Goal: Use online tool/utility: Utilize a website feature to perform a specific function

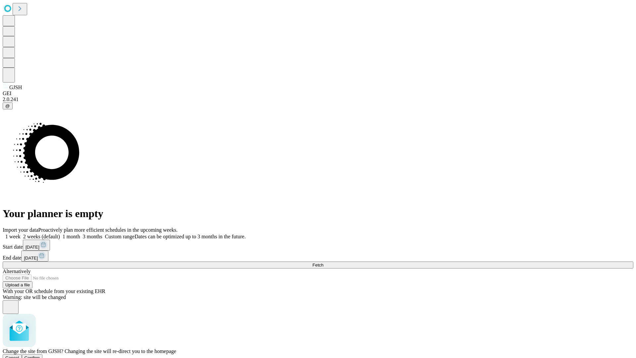
click at [40, 355] on span "Confirm" at bounding box center [33, 357] width 16 height 5
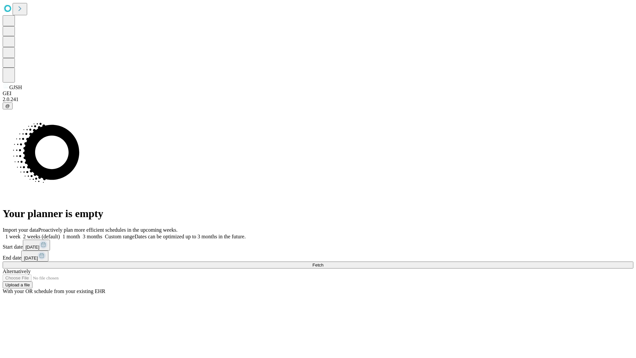
click at [60, 234] on label "2 weeks (default)" at bounding box center [40, 237] width 39 height 6
click at [323, 262] on span "Fetch" at bounding box center [317, 264] width 11 height 5
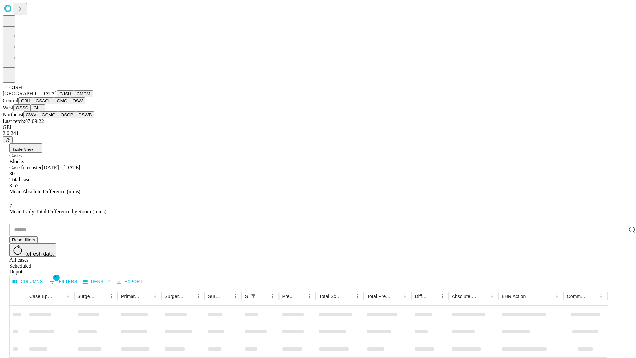
click at [74, 97] on button "GMCM" at bounding box center [83, 93] width 19 height 7
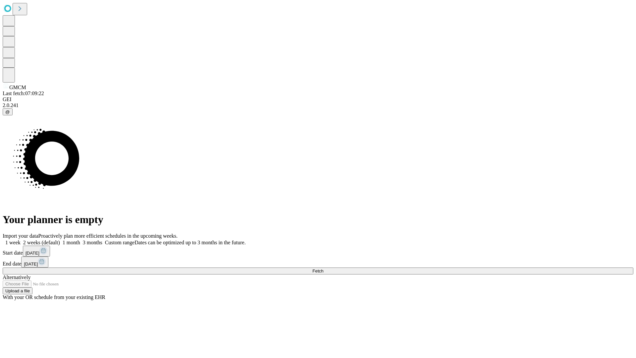
click at [60, 240] on label "2 weeks (default)" at bounding box center [40, 243] width 39 height 6
click at [323, 268] on span "Fetch" at bounding box center [317, 270] width 11 height 5
click at [60, 240] on label "2 weeks (default)" at bounding box center [40, 243] width 39 height 6
click at [323, 268] on span "Fetch" at bounding box center [317, 270] width 11 height 5
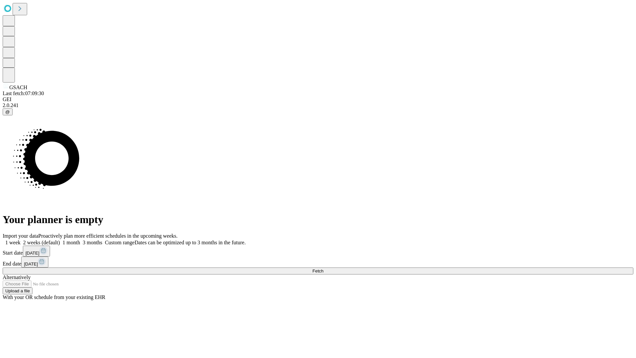
click at [60, 240] on label "2 weeks (default)" at bounding box center [40, 243] width 39 height 6
click at [323, 268] on span "Fetch" at bounding box center [317, 270] width 11 height 5
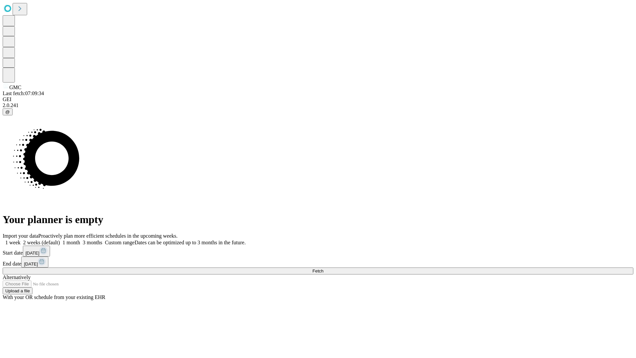
click at [60, 240] on label "2 weeks (default)" at bounding box center [40, 243] width 39 height 6
click at [323, 268] on span "Fetch" at bounding box center [317, 270] width 11 height 5
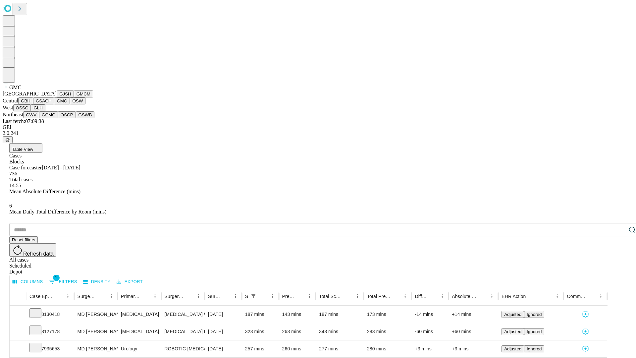
click at [70, 104] on button "OSW" at bounding box center [78, 100] width 16 height 7
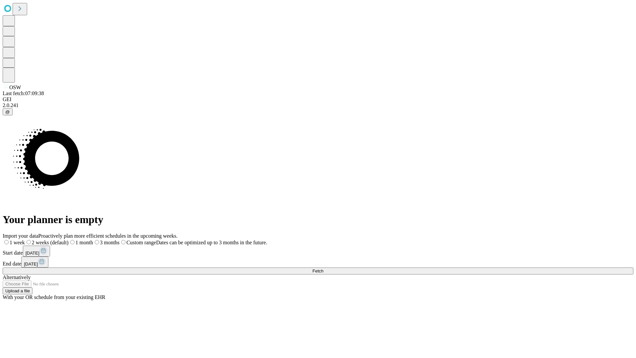
click at [69, 240] on label "2 weeks (default)" at bounding box center [47, 243] width 44 height 6
click at [323, 268] on span "Fetch" at bounding box center [317, 270] width 11 height 5
click at [60, 240] on label "2 weeks (default)" at bounding box center [40, 243] width 39 height 6
click at [323, 268] on span "Fetch" at bounding box center [317, 270] width 11 height 5
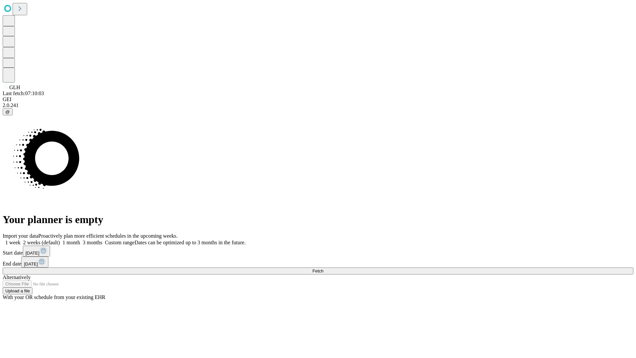
click at [60, 240] on label "2 weeks (default)" at bounding box center [40, 243] width 39 height 6
click at [323, 268] on span "Fetch" at bounding box center [317, 270] width 11 height 5
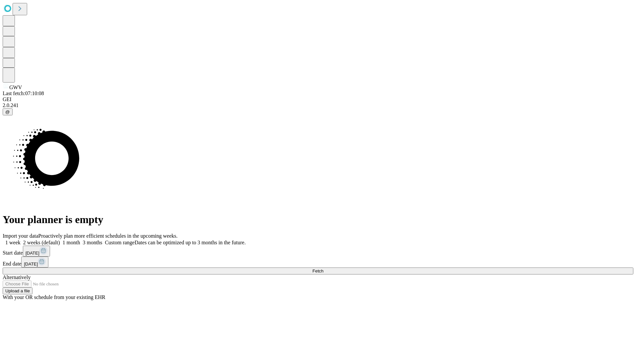
click at [60, 240] on label "2 weeks (default)" at bounding box center [40, 243] width 39 height 6
click at [323, 268] on span "Fetch" at bounding box center [317, 270] width 11 height 5
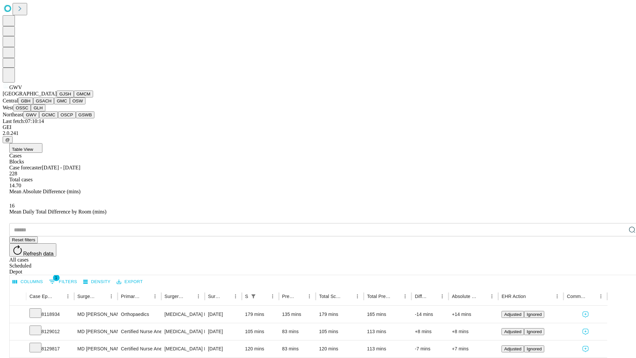
click at [51, 118] on button "GCMC" at bounding box center [48, 114] width 19 height 7
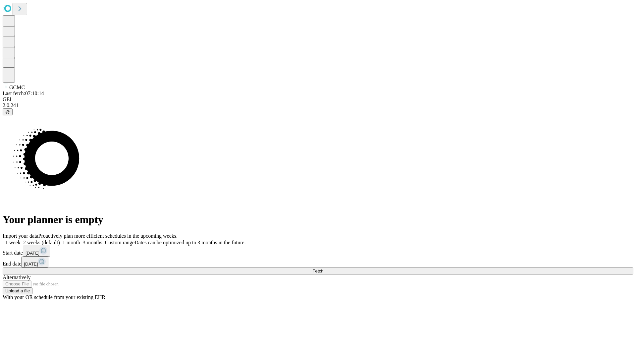
click at [60, 240] on label "2 weeks (default)" at bounding box center [40, 243] width 39 height 6
click at [323, 268] on span "Fetch" at bounding box center [317, 270] width 11 height 5
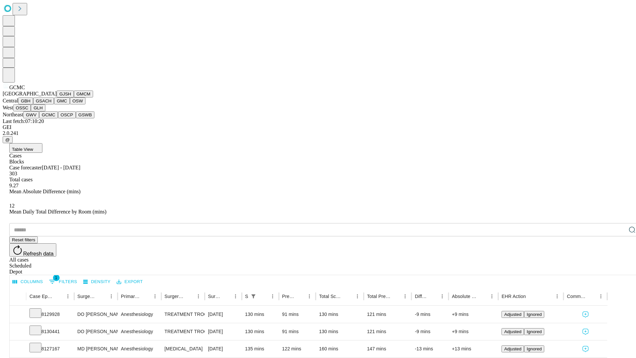
click at [58, 118] on button "OSCP" at bounding box center [67, 114] width 18 height 7
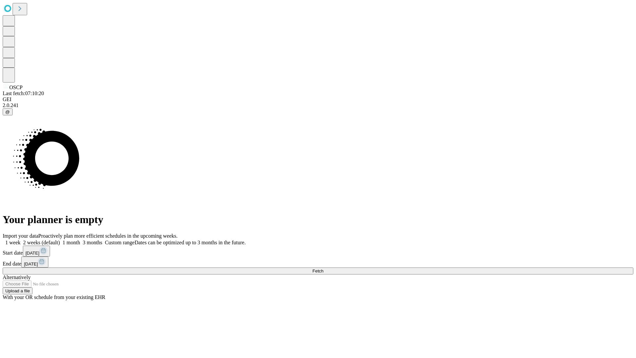
click at [323, 268] on span "Fetch" at bounding box center [317, 270] width 11 height 5
